Goal: Navigation & Orientation: Find specific page/section

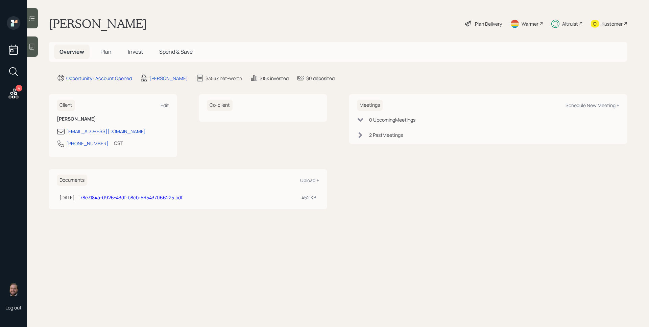
click at [555, 25] on icon at bounding box center [555, 24] width 8 height 8
click at [575, 27] on div "Altruist" at bounding box center [570, 23] width 16 height 7
